Goal: Find specific page/section: Find specific page/section

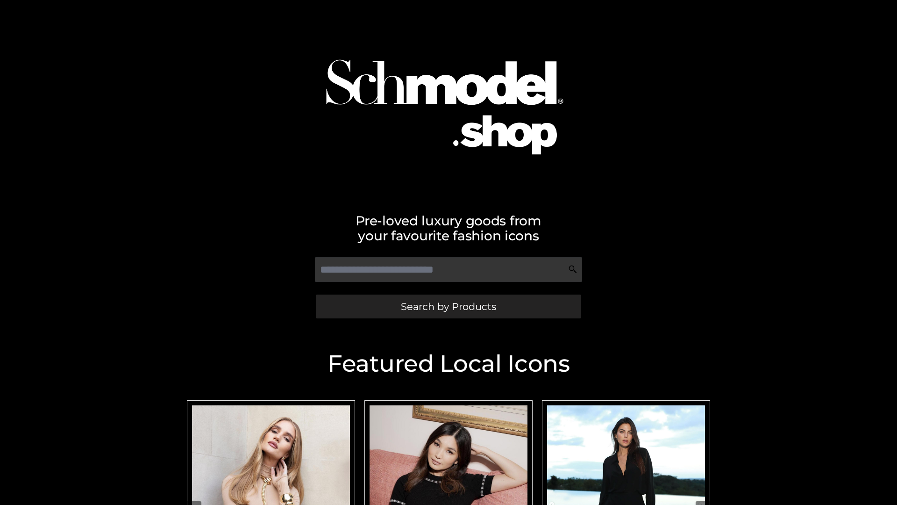
click at [448, 306] on span "Search by Products" at bounding box center [448, 306] width 95 height 10
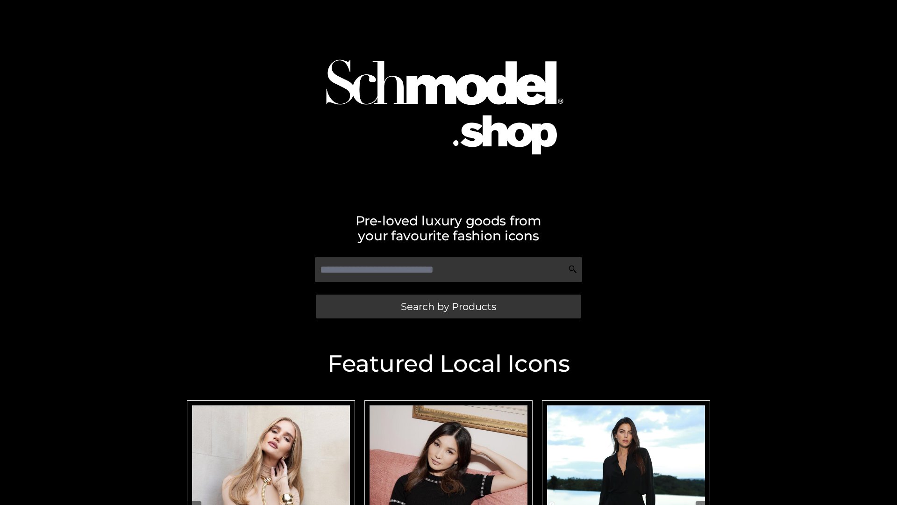
click at [448, 306] on span "Search by Products" at bounding box center [448, 306] width 95 height 10
